Goal: Task Accomplishment & Management: Complete application form

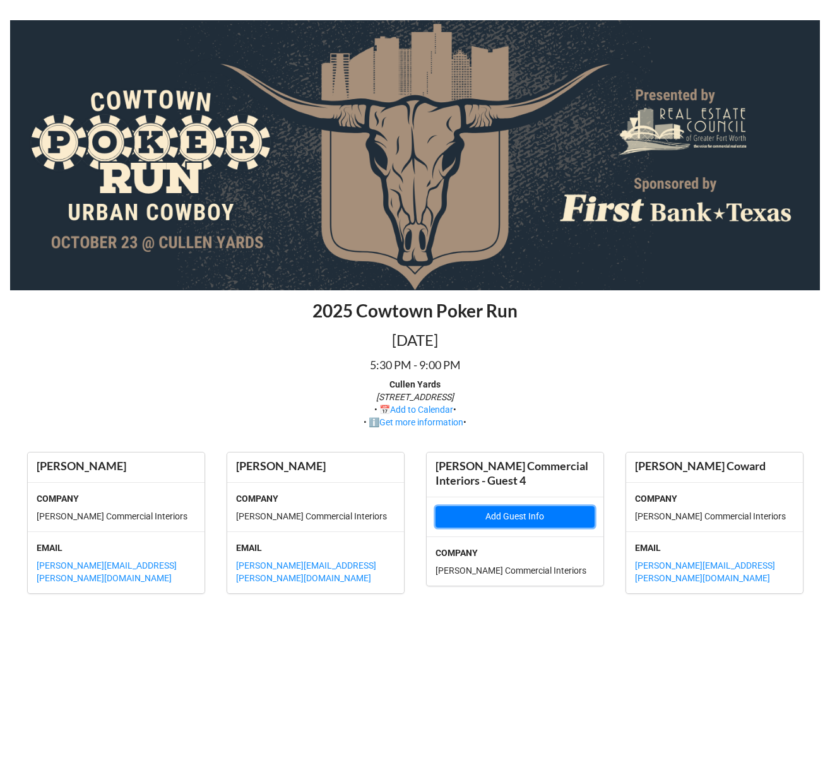
click at [472, 516] on button "Add Guest Info" at bounding box center [514, 516] width 159 height 21
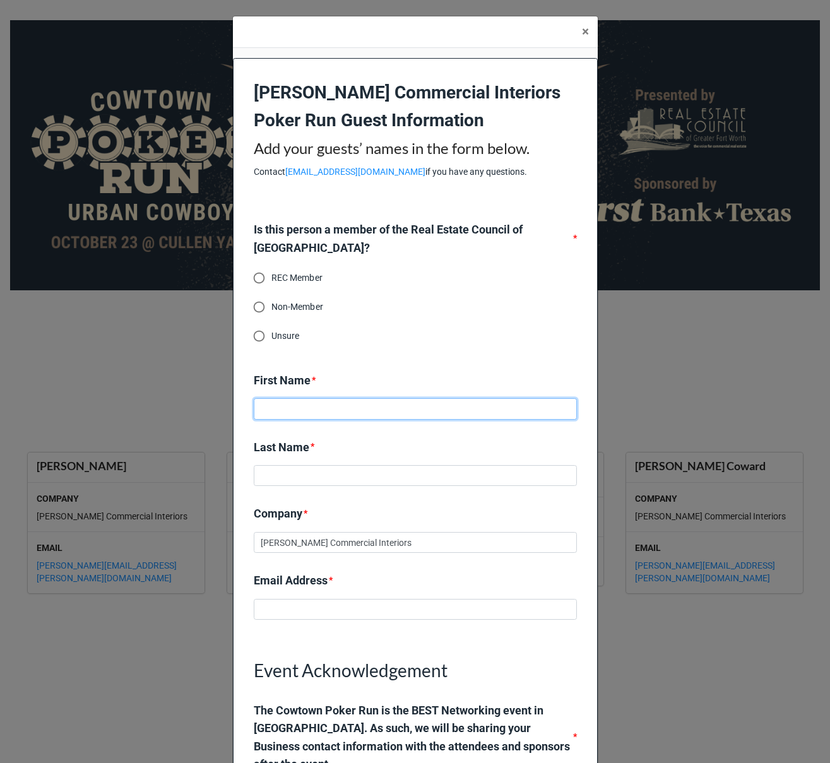
click at [345, 409] on input at bounding box center [415, 408] width 323 height 21
type input "Honor"
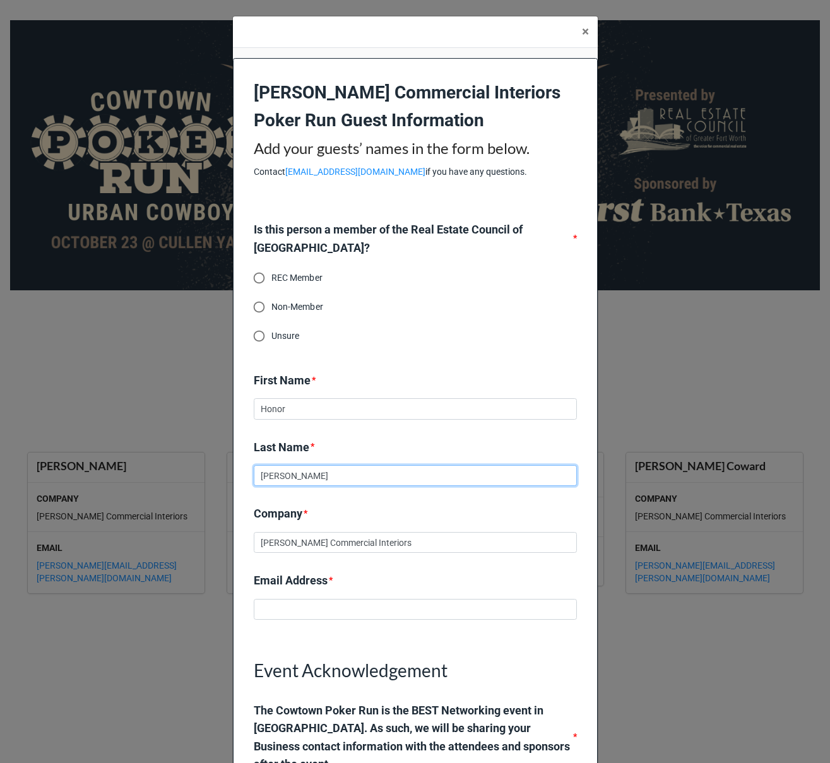
type input "Rowe"
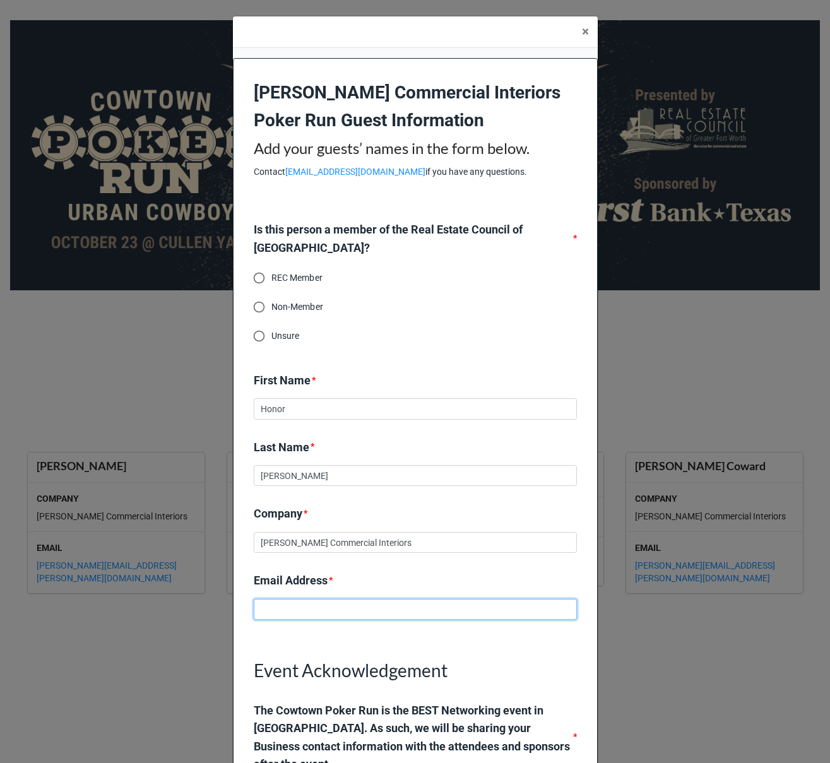
click at [351, 614] on input at bounding box center [415, 609] width 323 height 21
paste input "[EMAIL_ADDRESS][PERSON_NAME][DOMAIN_NAME]"
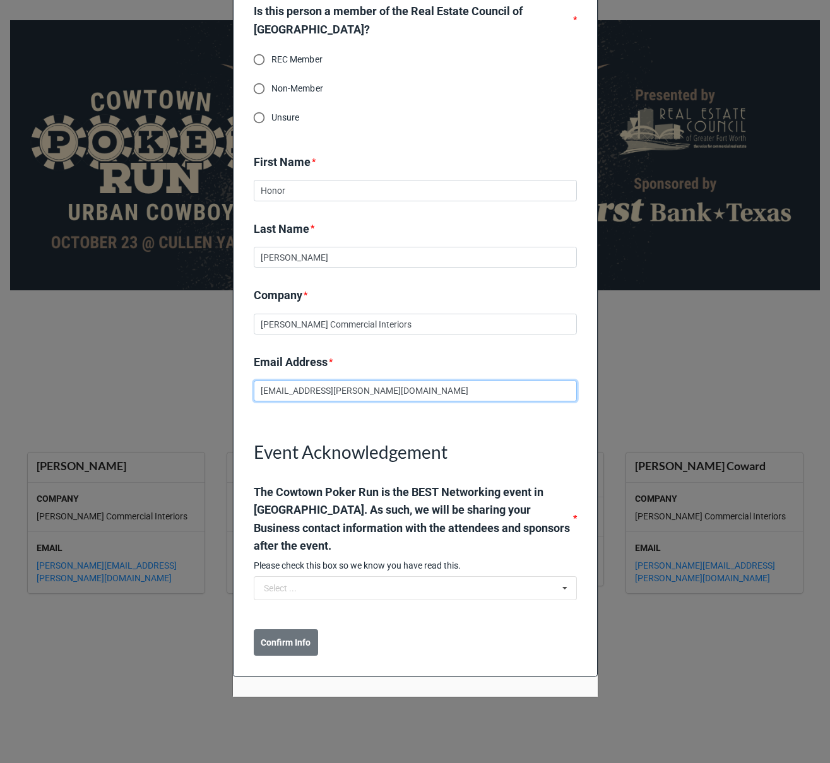
scroll to position [232, 0]
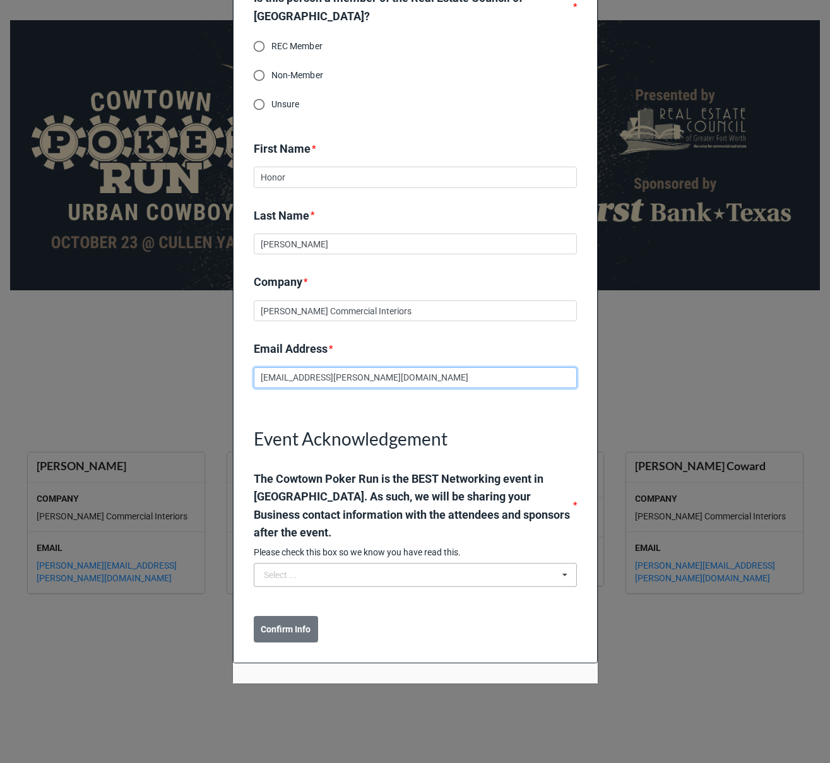
type input "[EMAIL_ADDRESS][PERSON_NAME][DOMAIN_NAME]"
click at [305, 575] on input "text" at bounding box center [416, 574] width 322 height 23
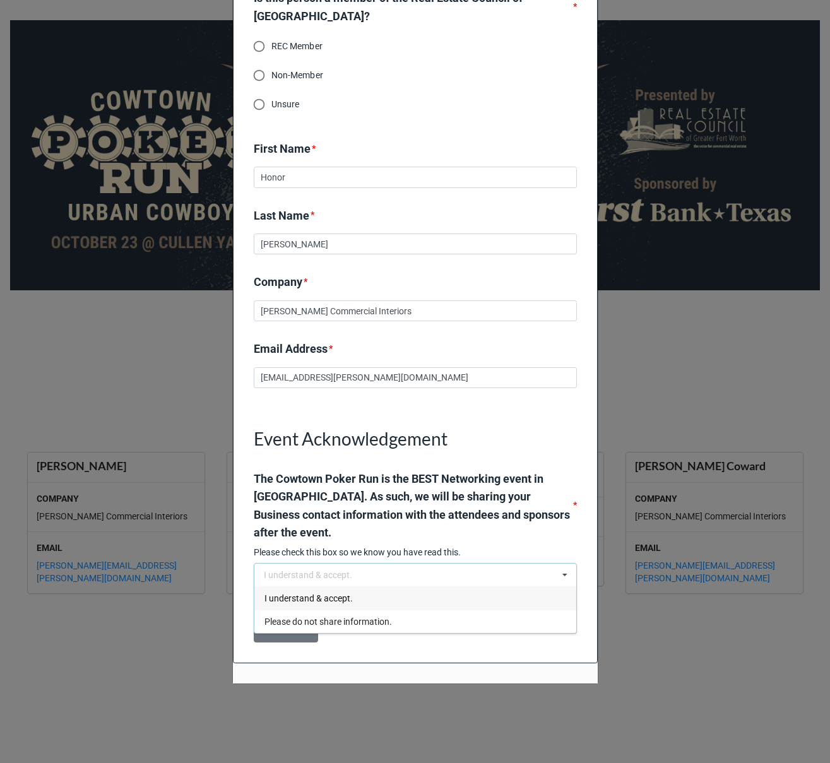
click at [297, 590] on div "I understand & accept." at bounding box center [415, 597] width 322 height 23
click at [283, 630] on b "Confirm Info" at bounding box center [286, 629] width 50 height 13
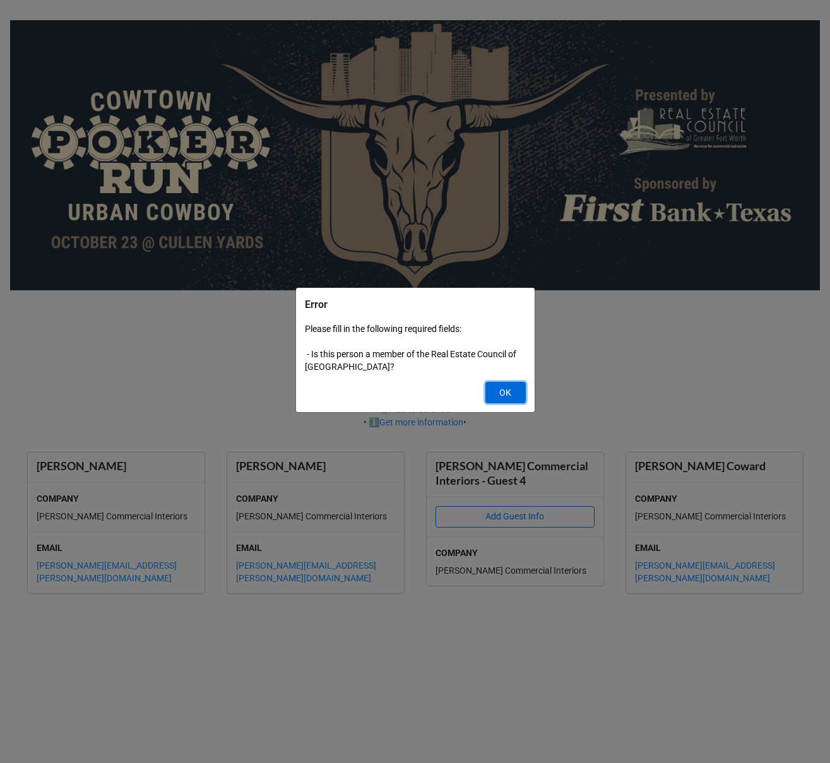
click at [507, 395] on button "OK" at bounding box center [505, 392] width 40 height 21
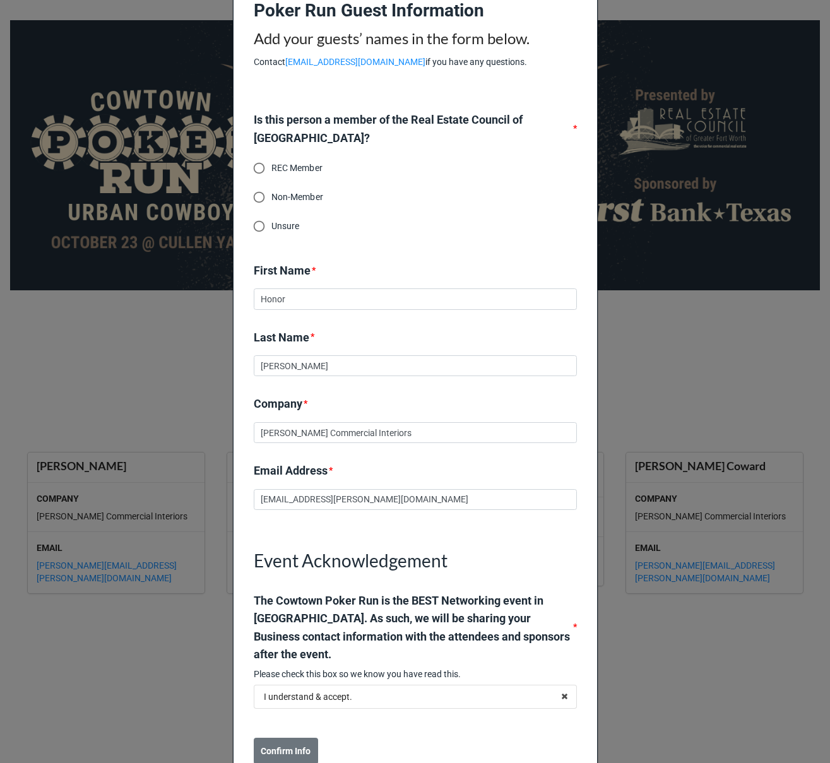
scroll to position [45, 0]
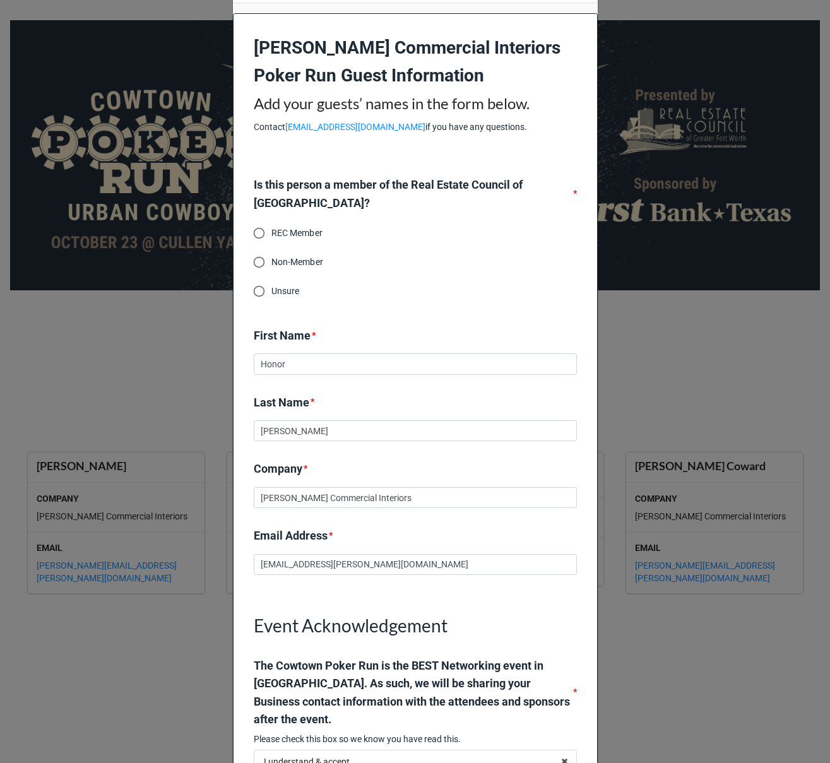
click at [255, 234] on input "REC Member" at bounding box center [259, 233] width 25 height 25
radio input "true"
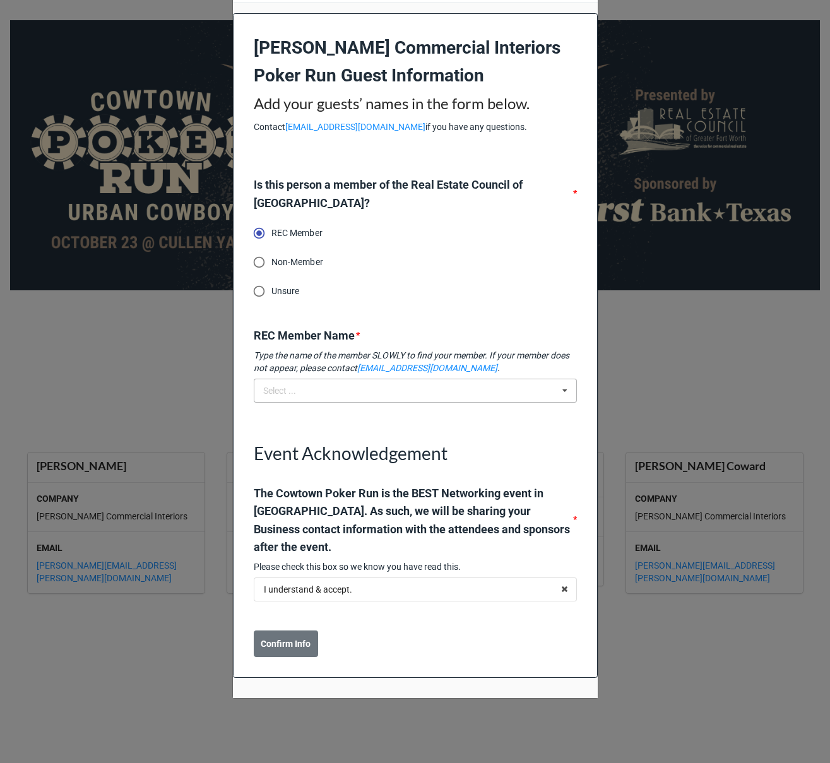
click at [321, 391] on div "Select ... No results found." at bounding box center [415, 390] width 323 height 24
type input "h"
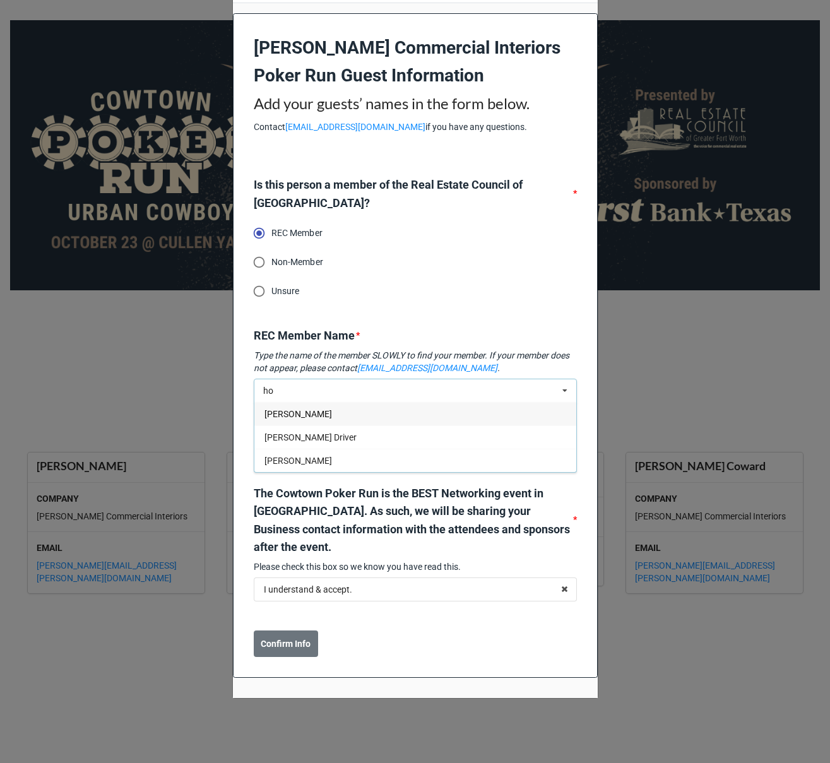
type input "h"
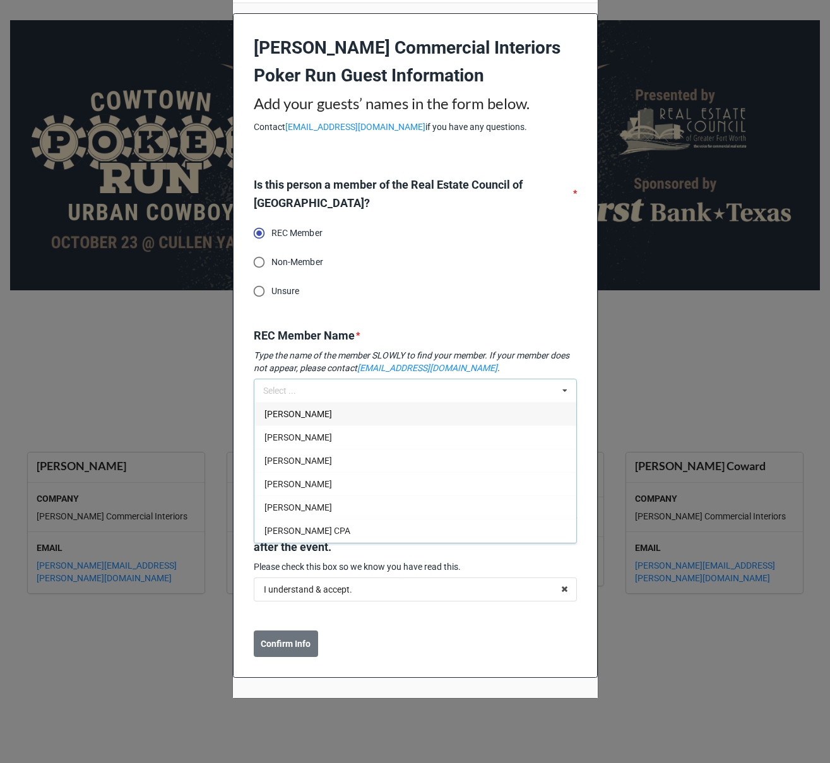
click at [259, 262] on input "Non-Member" at bounding box center [259, 262] width 25 height 25
radio input "true"
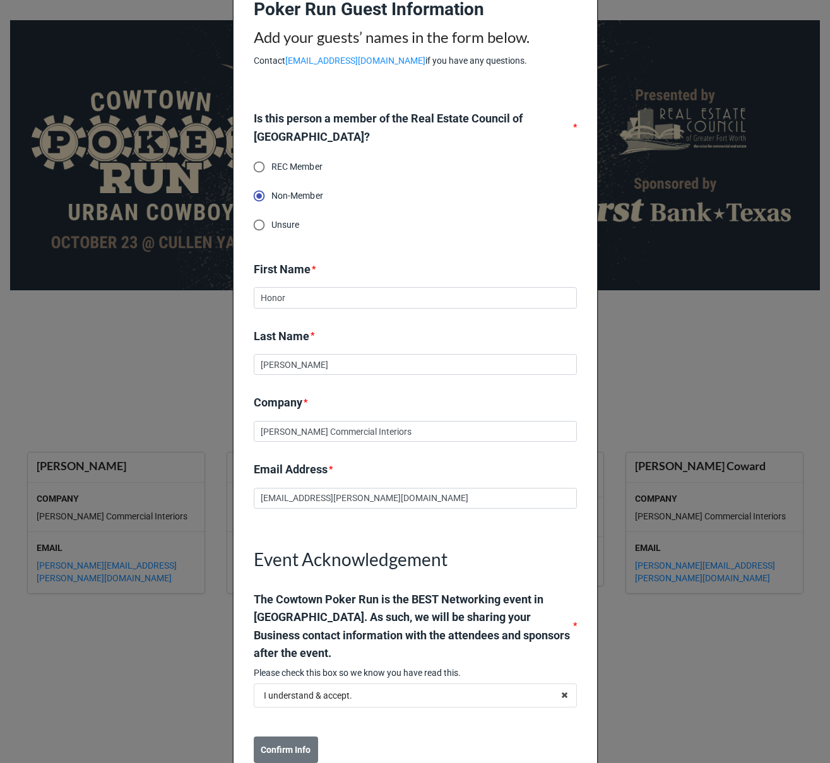
scroll to position [232, 0]
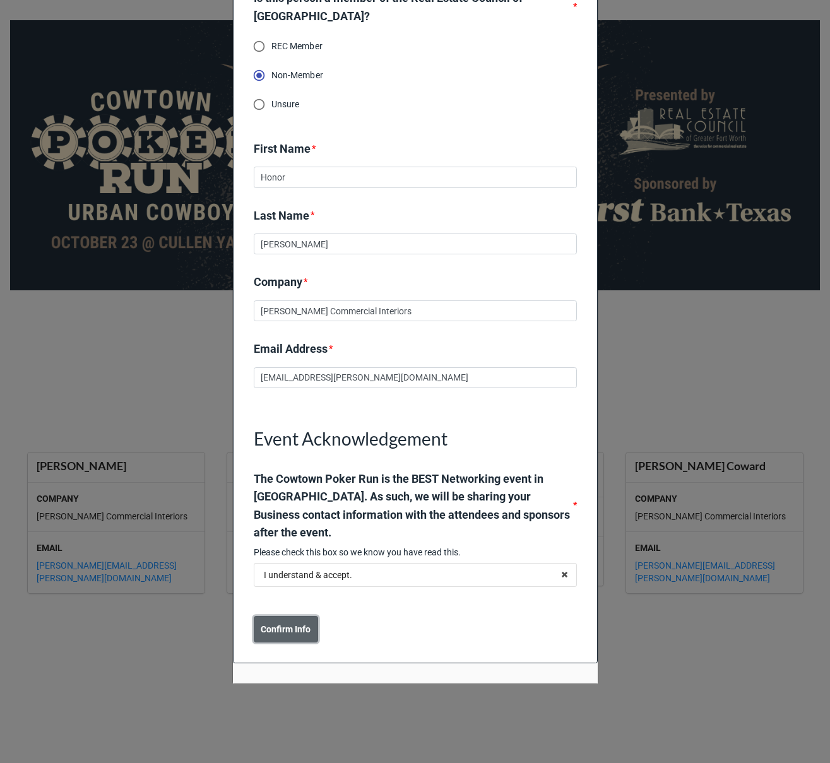
click at [283, 627] on b "Confirm Info" at bounding box center [286, 629] width 50 height 13
click at [271, 629] on b "Submit" at bounding box center [276, 629] width 29 height 13
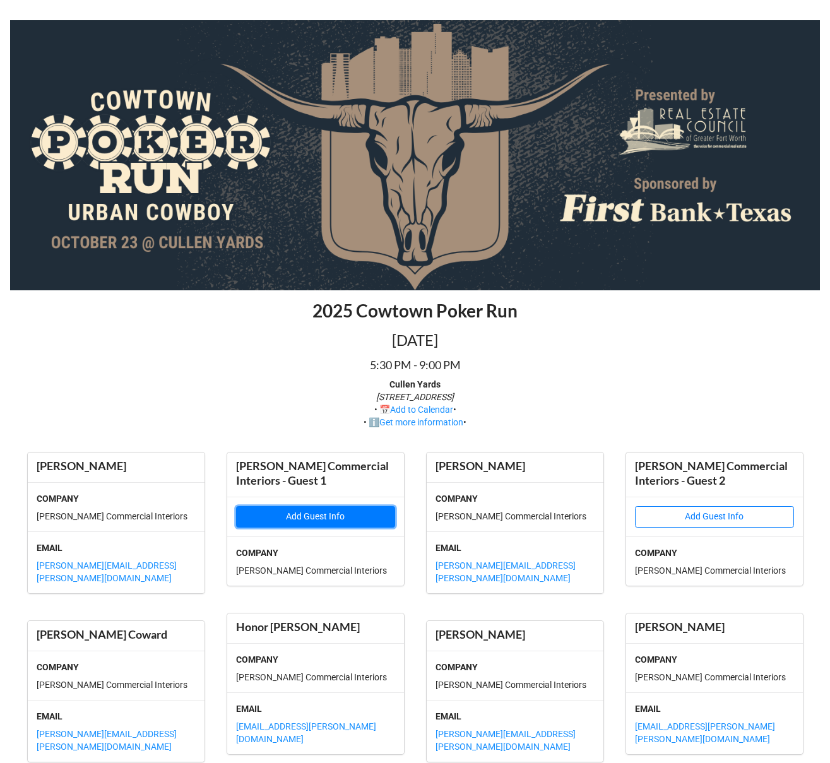
click at [337, 517] on button "Add Guest Info" at bounding box center [315, 516] width 159 height 21
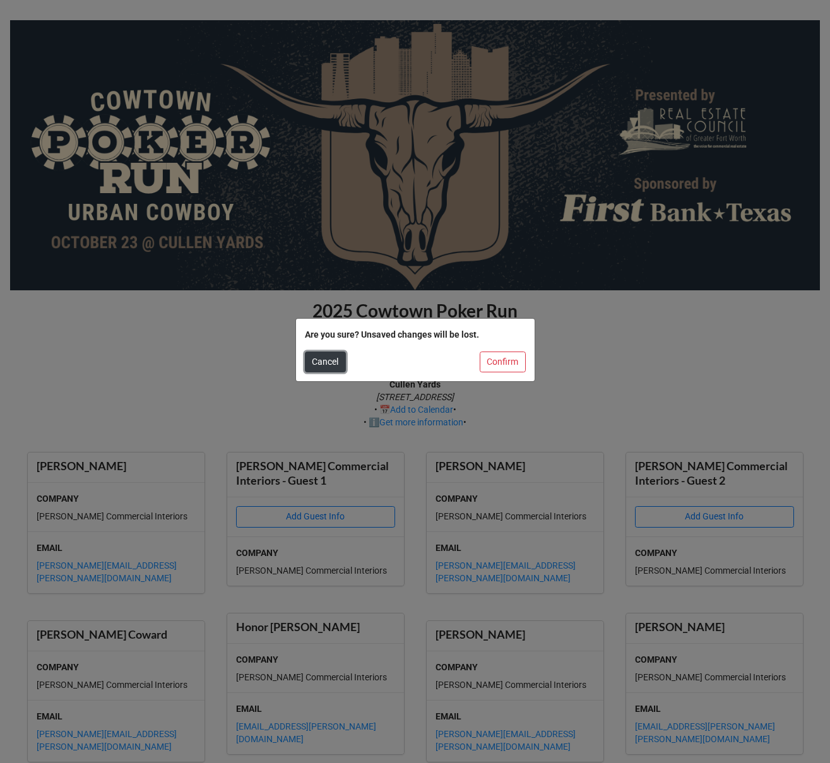
click at [322, 367] on button "Cancel" at bounding box center [325, 361] width 41 height 21
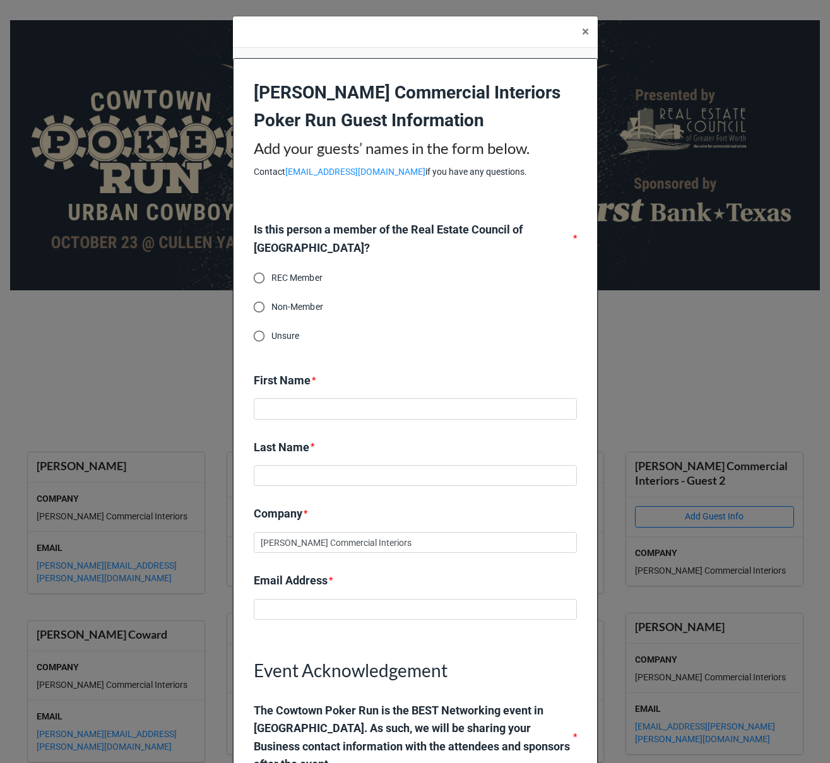
click at [259, 303] on input "Non-Member" at bounding box center [259, 307] width 25 height 25
radio input "true"
click at [284, 404] on input at bounding box center [415, 408] width 323 height 21
type input "Angele"
type input "[PERSON_NAME]"
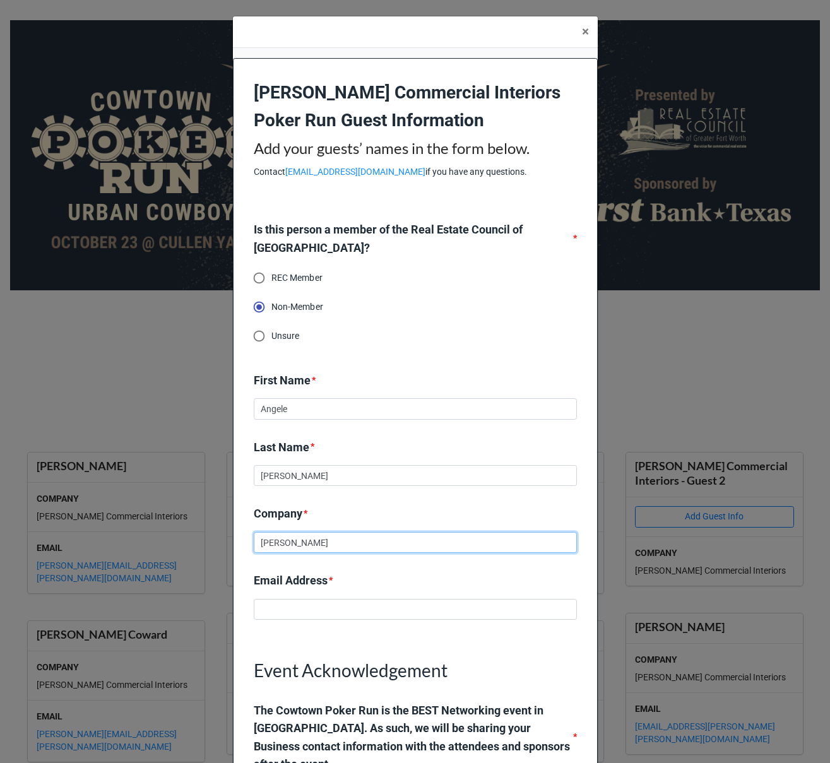
type input "[PERSON_NAME]"
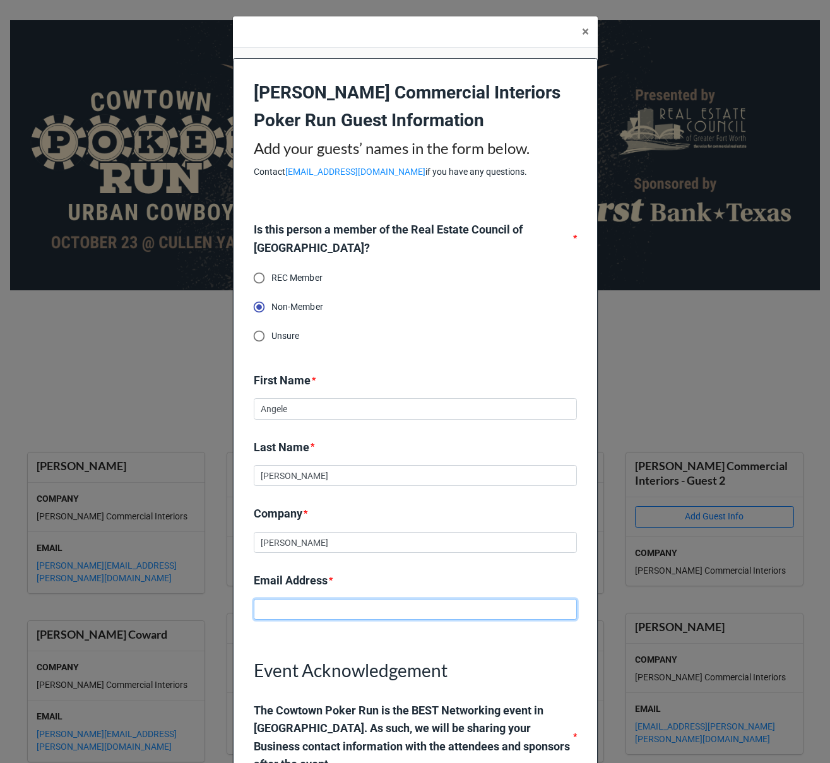
click at [308, 609] on input at bounding box center [415, 609] width 323 height 21
paste input "[EMAIL_ADDRESS][PERSON_NAME][PERSON_NAME][DOMAIN_NAME]"
type input "[EMAIL_ADDRESS][PERSON_NAME][PERSON_NAME][DOMAIN_NAME]"
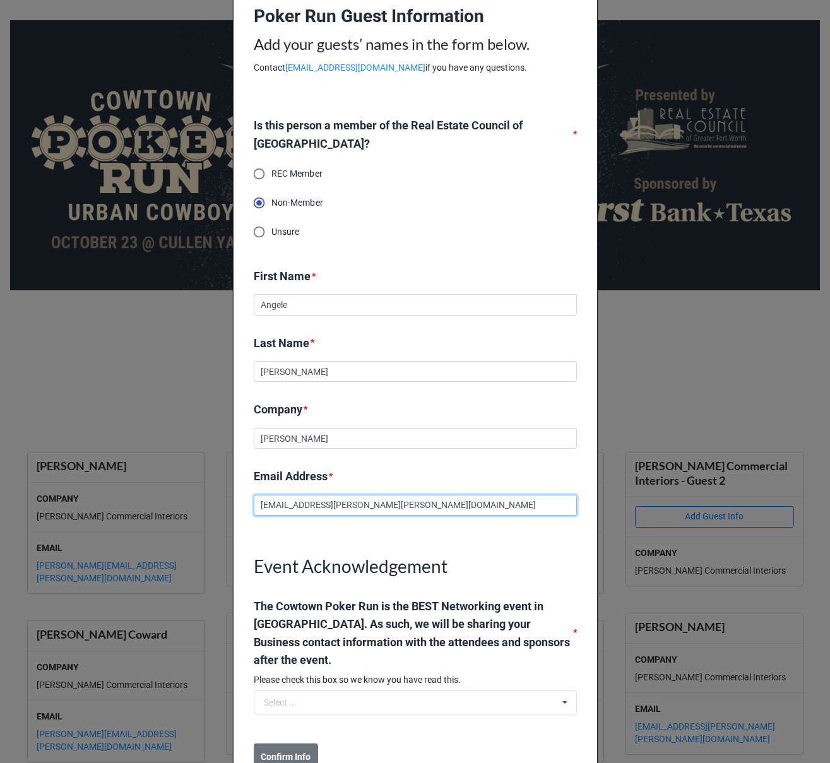
scroll to position [232, 0]
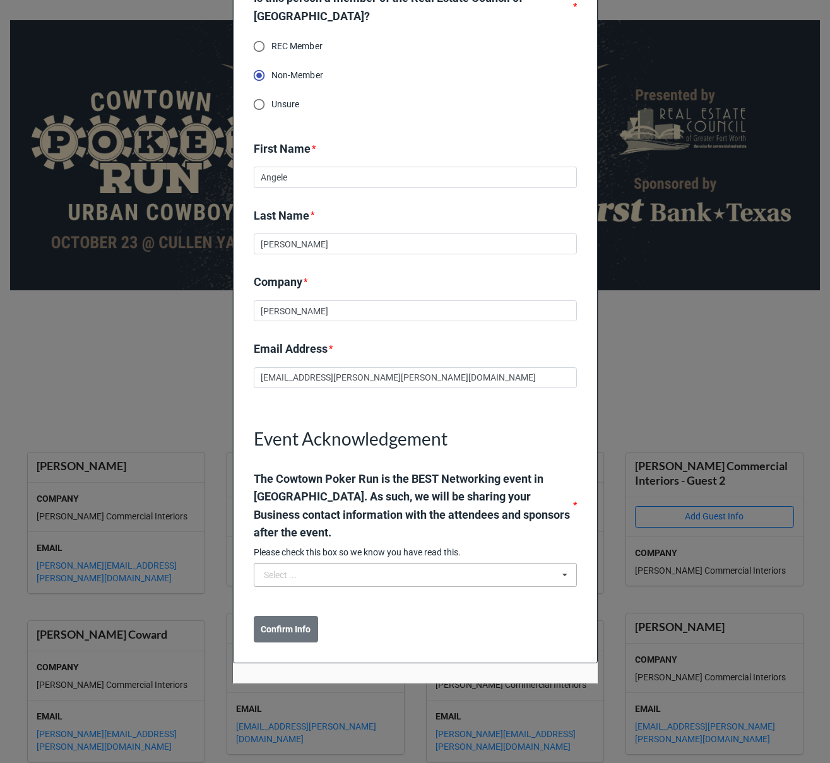
click at [295, 571] on div "Select ... I understand & accept. Please do not share information." at bounding box center [415, 575] width 323 height 24
click at [300, 601] on span "I understand & accept." at bounding box center [308, 598] width 88 height 10
click at [284, 632] on b "Confirm Info" at bounding box center [286, 629] width 50 height 13
click at [269, 629] on b "Submit" at bounding box center [276, 629] width 29 height 13
